Goal: Information Seeking & Learning: Learn about a topic

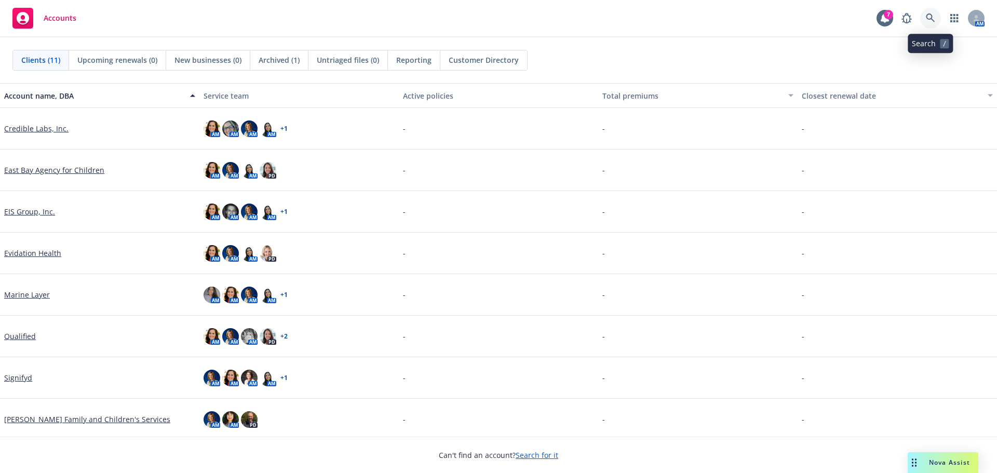
click at [926, 16] on icon at bounding box center [930, 18] width 9 height 9
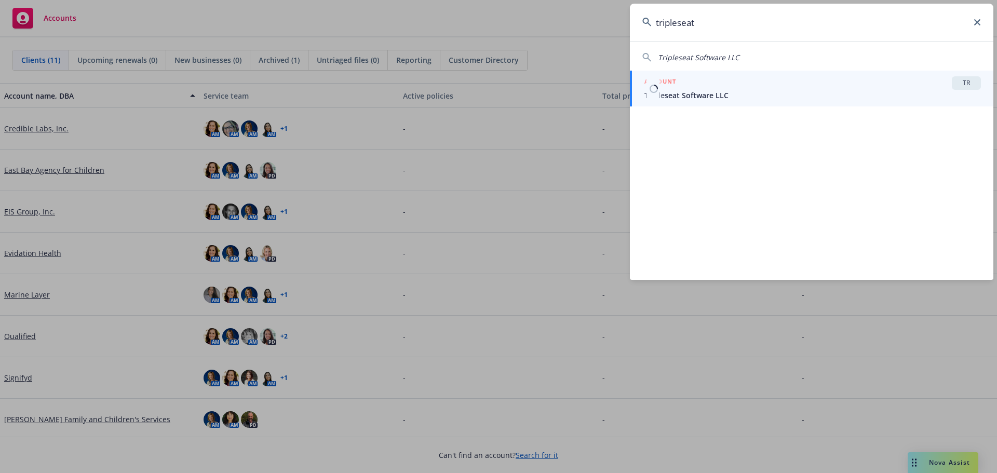
type input "tripleseat"
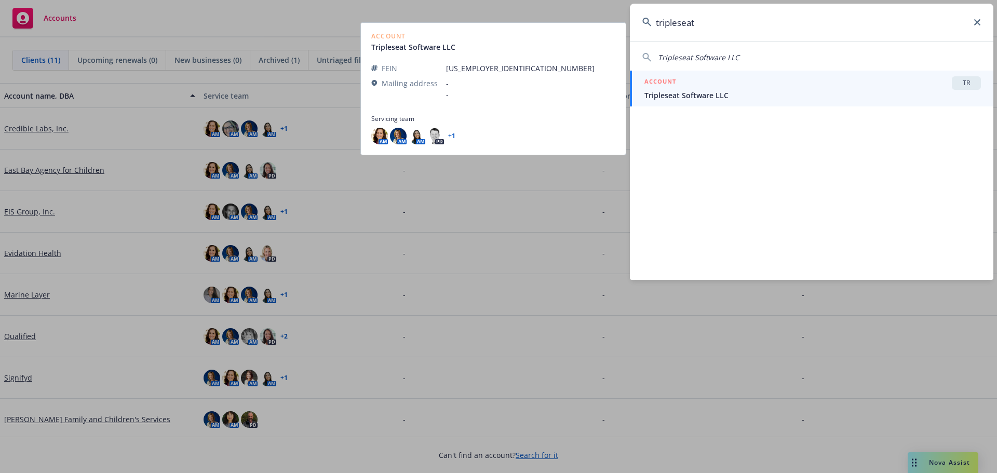
click at [667, 95] on span "Tripleseat Software LLC" at bounding box center [812, 95] width 337 height 11
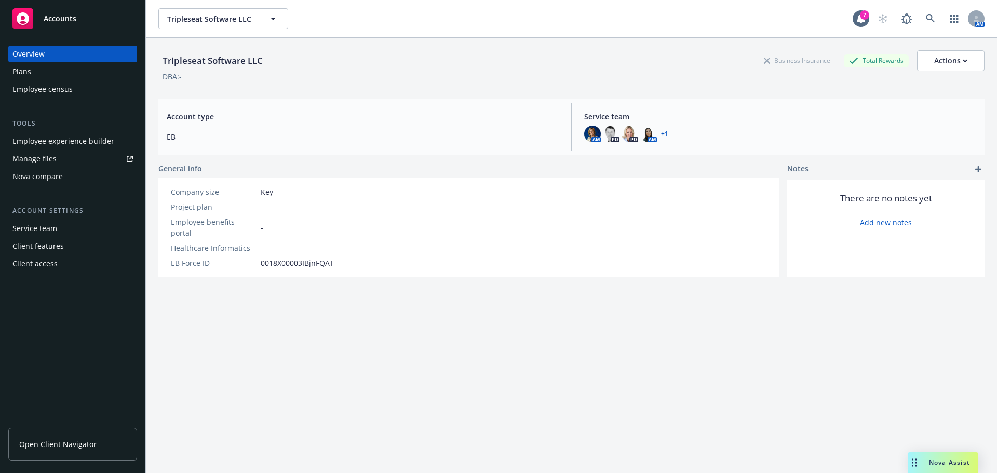
click at [66, 139] on div "Employee experience builder" at bounding box center [63, 141] width 102 height 17
click at [25, 69] on div "Plans" at bounding box center [21, 71] width 19 height 17
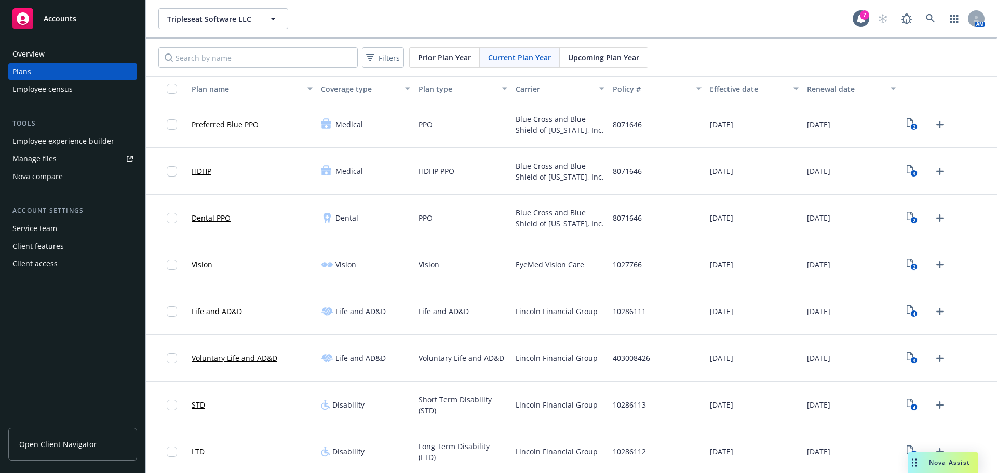
click at [70, 135] on div "Employee experience builder" at bounding box center [63, 141] width 102 height 17
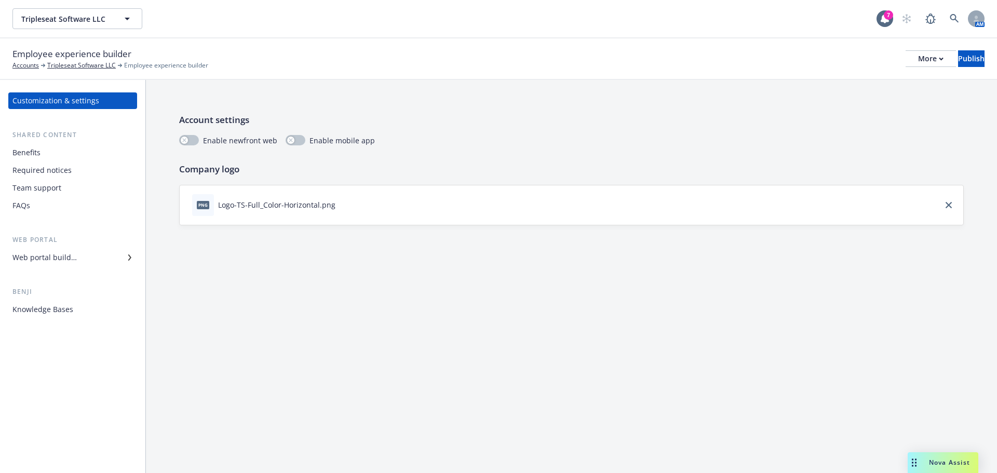
click at [21, 150] on div "Benefits" at bounding box center [26, 152] width 28 height 17
